Goal: Register for event/course

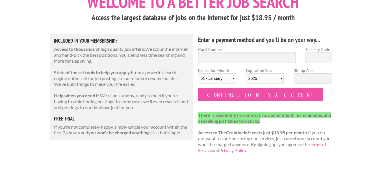
scroll to position [45, 0]
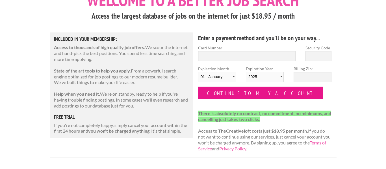
click at [239, 98] on input "Continue to my account" at bounding box center [260, 93] width 125 height 13
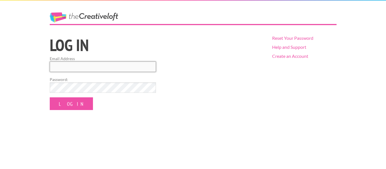
click at [133, 64] on input "Email Address" at bounding box center [103, 67] width 106 height 10
type input "[EMAIL_ADDRESS][DOMAIN_NAME]"
click at [50, 97] on input "Log In" at bounding box center [71, 103] width 43 height 13
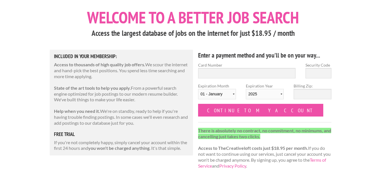
scroll to position [27, 0]
